Goal: Task Accomplishment & Management: Manage account settings

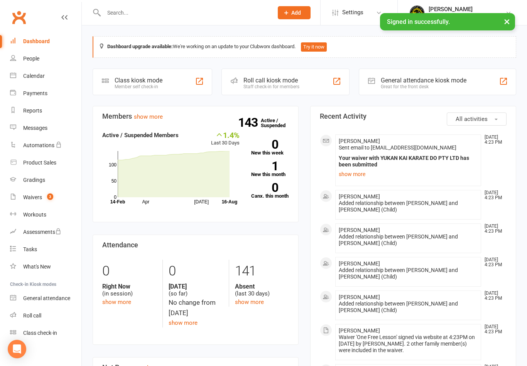
click at [30, 197] on div "Waivers" at bounding box center [32, 197] width 19 height 6
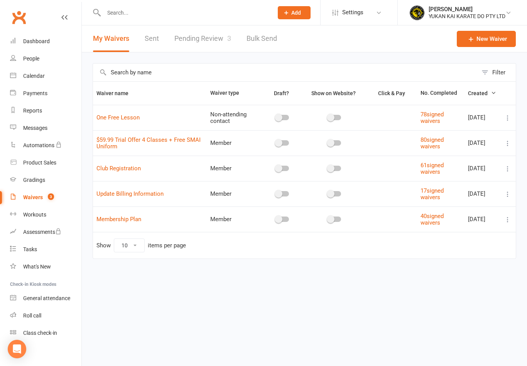
click at [32, 199] on div "Waivers" at bounding box center [33, 197] width 20 height 6
click at [219, 40] on link "Pending Review 3" at bounding box center [202, 38] width 57 height 27
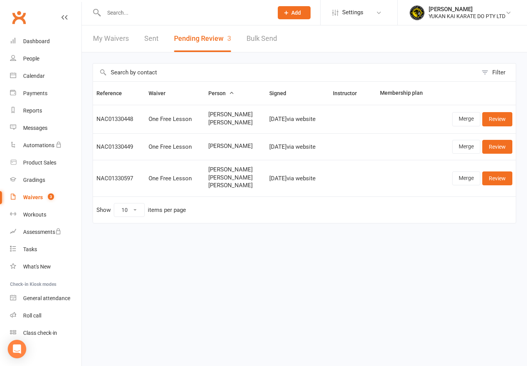
click at [502, 178] on link "Review" at bounding box center [497, 179] width 30 height 14
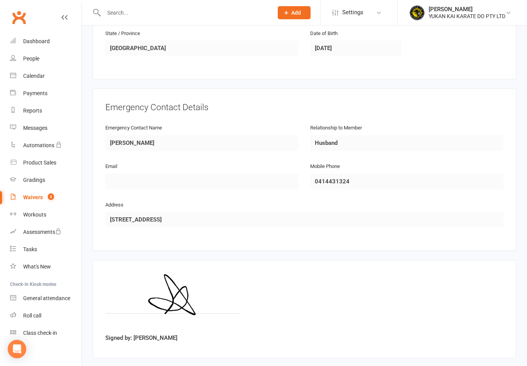
scroll to position [863, 0]
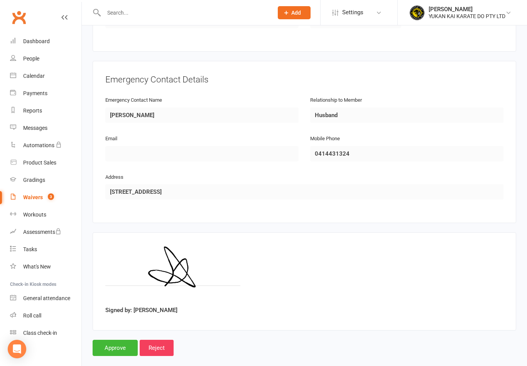
click at [120, 343] on input "Approve" at bounding box center [115, 348] width 45 height 16
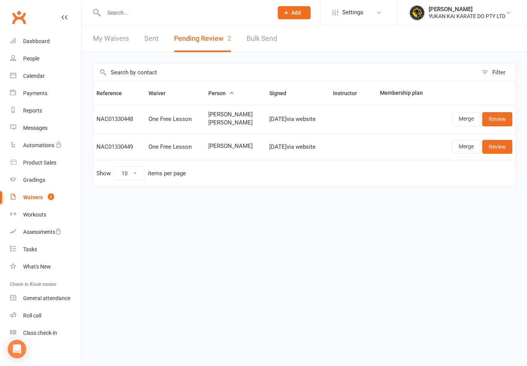
click at [502, 148] on link "Review" at bounding box center [497, 147] width 30 height 14
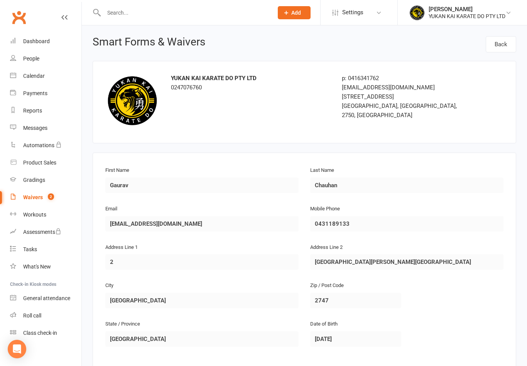
click at [39, 200] on div "Waivers" at bounding box center [33, 197] width 20 height 6
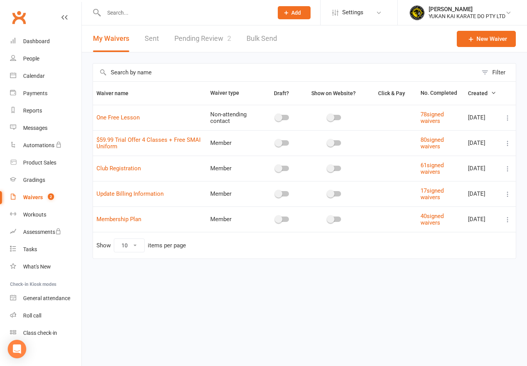
click at [218, 41] on link "Pending Review 2" at bounding box center [202, 38] width 57 height 27
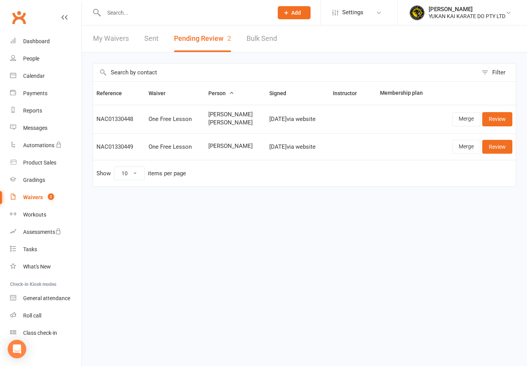
click at [502, 118] on link "Review" at bounding box center [497, 119] width 30 height 14
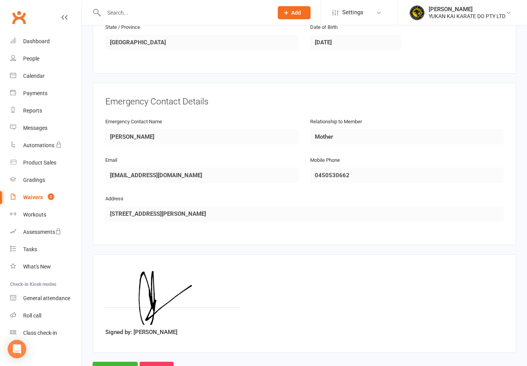
scroll to position [613, 0]
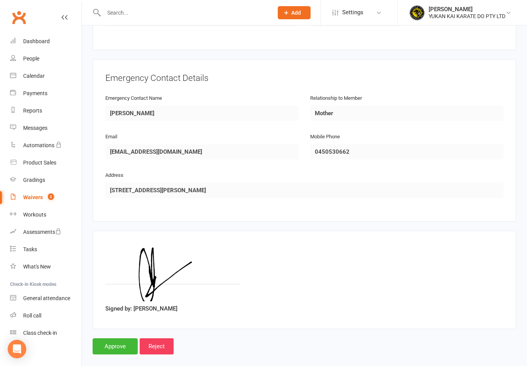
click at [122, 341] on input "Approve" at bounding box center [115, 346] width 45 height 16
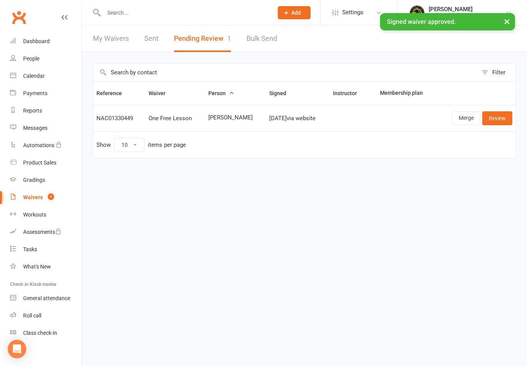
click at [500, 120] on link "Review" at bounding box center [497, 118] width 30 height 14
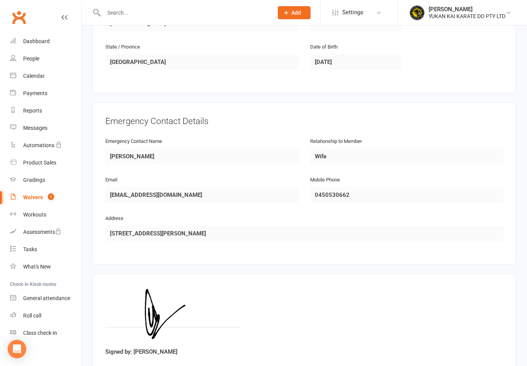
scroll to position [378, 0]
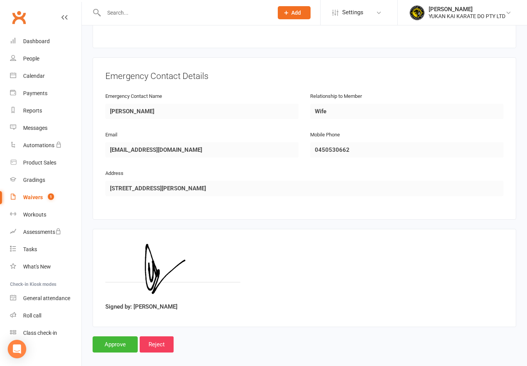
click at [120, 343] on input "Approve" at bounding box center [115, 345] width 45 height 16
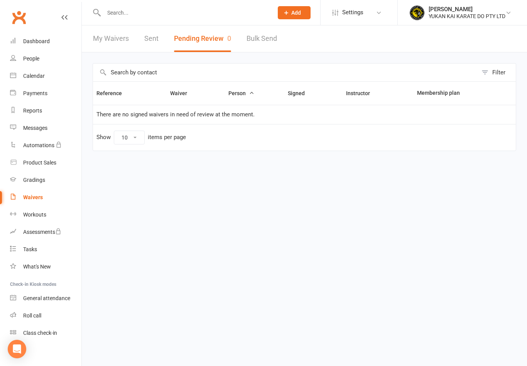
click at [31, 200] on div "Waivers" at bounding box center [33, 197] width 20 height 6
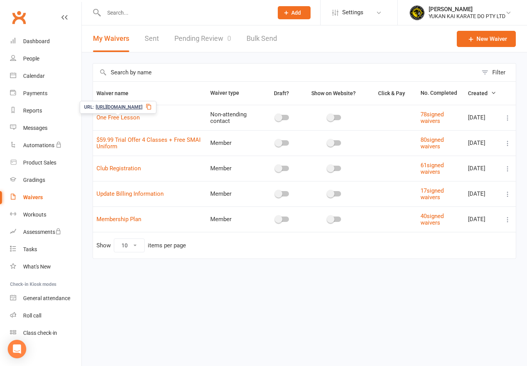
click at [443, 121] on link "78 signed waivers" at bounding box center [431, 117] width 23 height 13
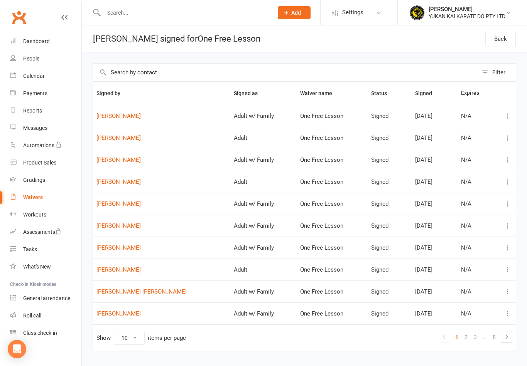
click at [123, 119] on link "[PERSON_NAME]" at bounding box center [161, 116] width 130 height 7
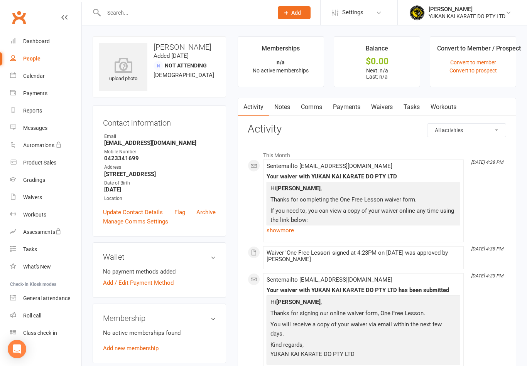
click at [36, 200] on div "Waivers" at bounding box center [32, 197] width 19 height 6
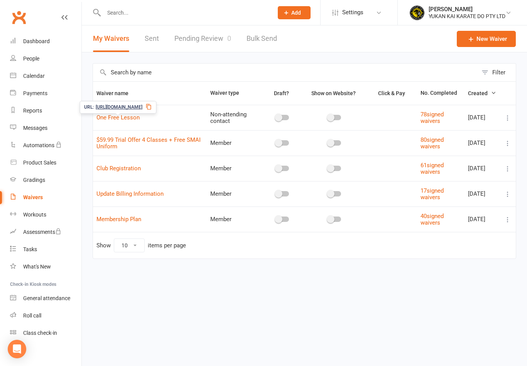
click at [439, 118] on link "78 signed waivers" at bounding box center [431, 117] width 23 height 13
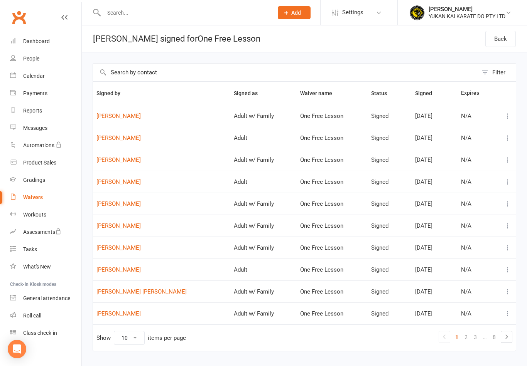
click at [132, 138] on link "[PERSON_NAME]" at bounding box center [161, 138] width 130 height 7
click at [131, 118] on link "[PERSON_NAME]" at bounding box center [161, 116] width 130 height 7
click at [123, 117] on link "[PERSON_NAME]" at bounding box center [161, 116] width 130 height 7
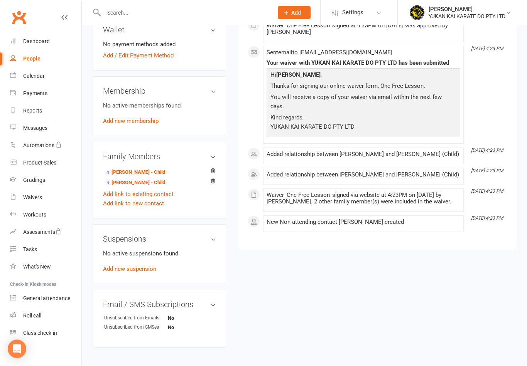
scroll to position [227, 0]
click at [128, 177] on link "[PERSON_NAME] - Child" at bounding box center [134, 172] width 61 height 8
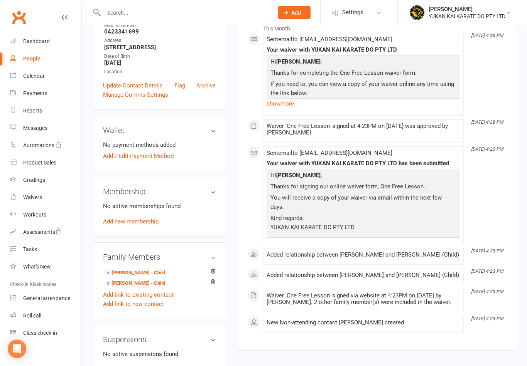
scroll to position [127, 0]
click at [134, 288] on link "[PERSON_NAME] - Child" at bounding box center [134, 283] width 61 height 8
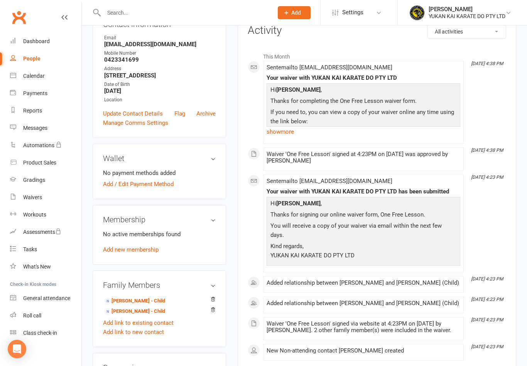
scroll to position [112, 0]
